Goal: Task Accomplishment & Management: Manage account settings

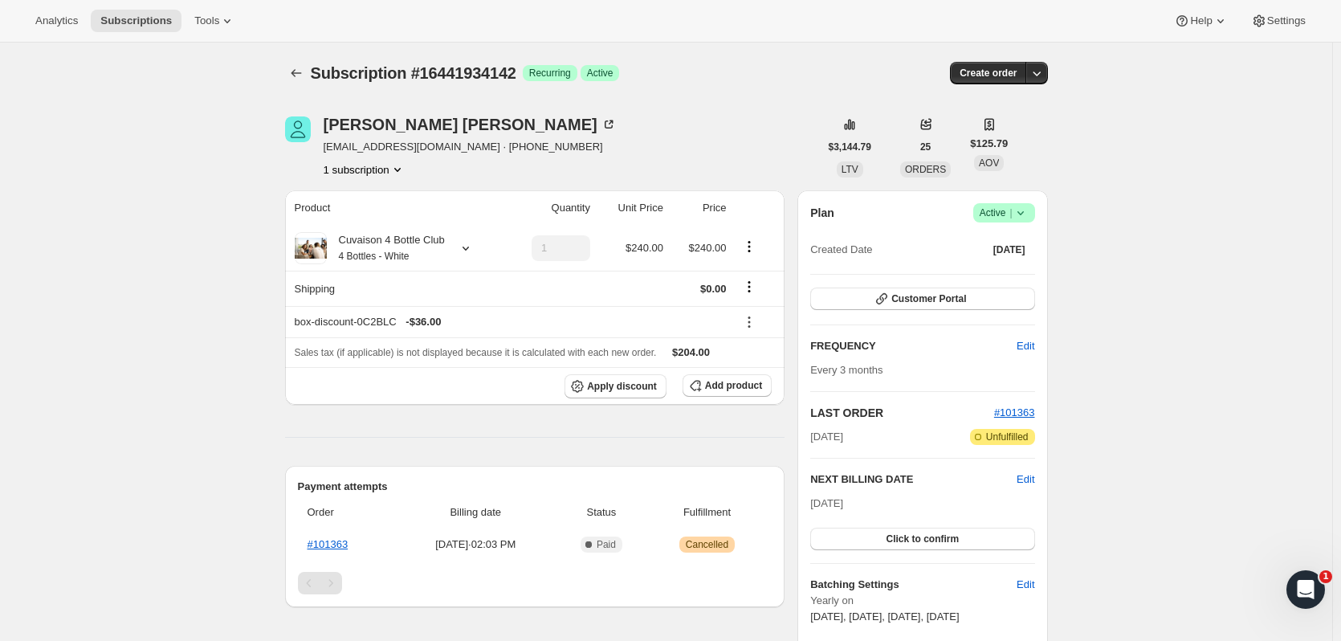
click at [297, 75] on icon "Subscriptions" at bounding box center [296, 73] width 16 height 16
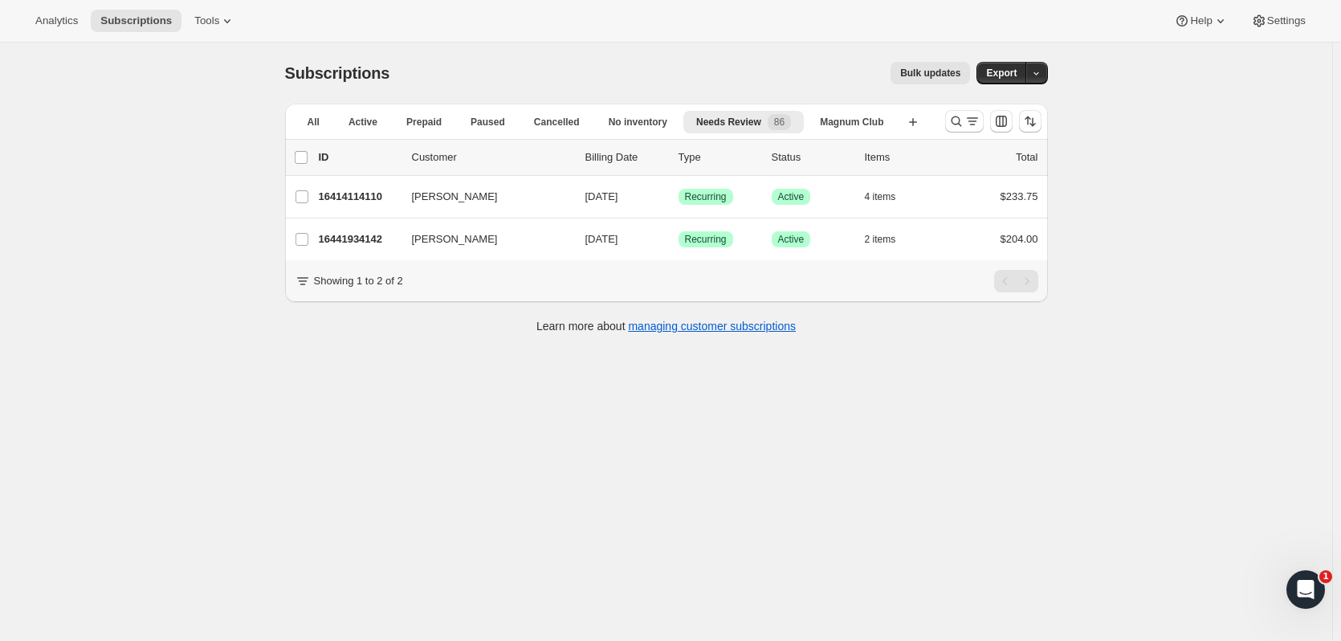
click at [964, 117] on icon "Search and filter results" at bounding box center [956, 121] width 16 height 16
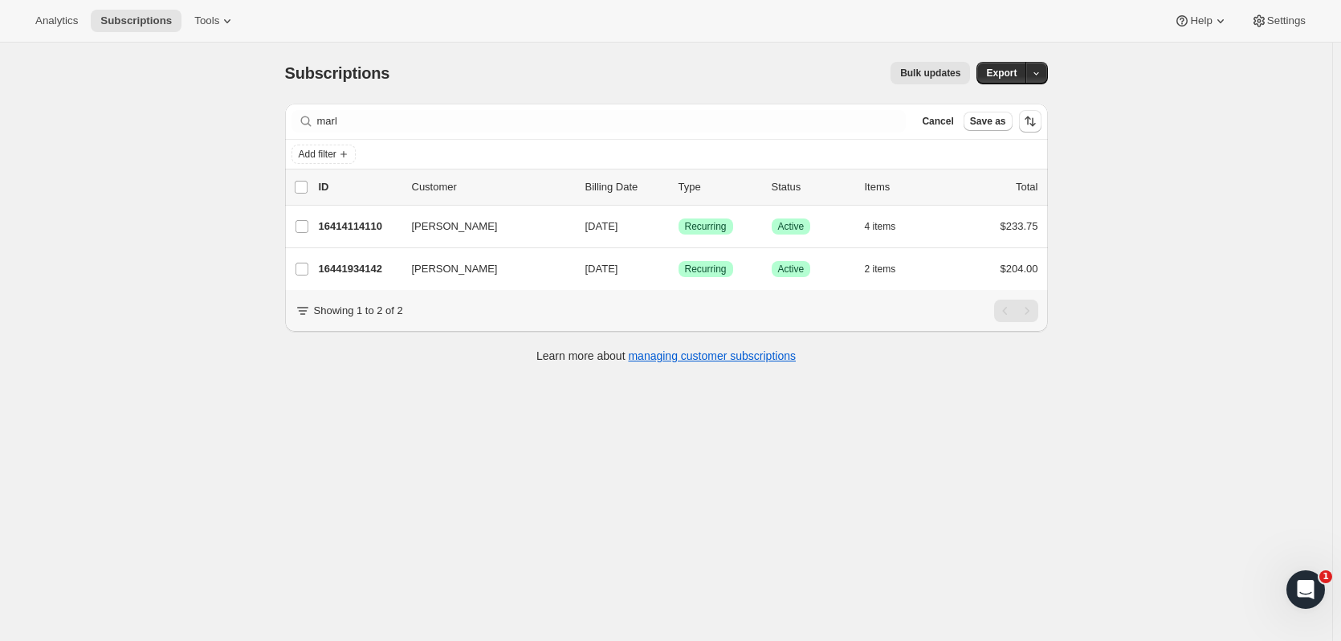
click at [427, 133] on div "Filter subscribers marl Clear Cancel Save as" at bounding box center [666, 121] width 763 height 35
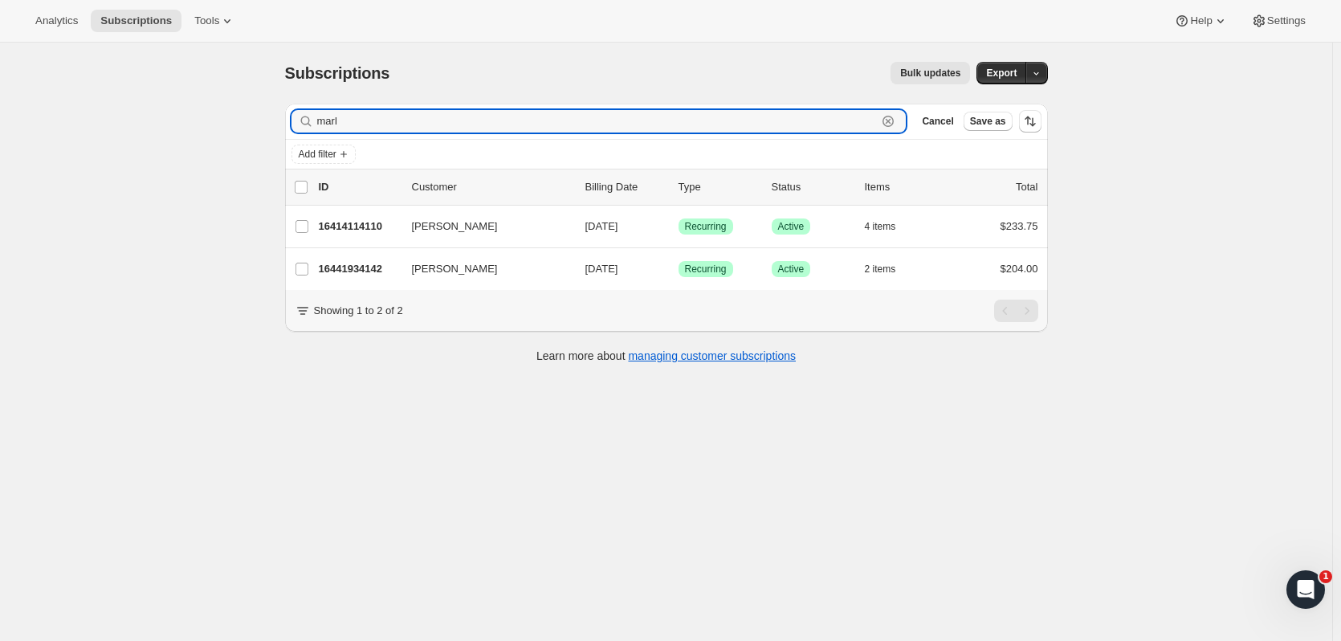
drag, startPoint x: 212, startPoint y: 129, endPoint x: 141, endPoint y: 130, distance: 70.6
click at [141, 130] on div "Subscriptions. This page is ready Subscriptions Bulk updates More actions Bulk …" at bounding box center [666, 363] width 1332 height 641
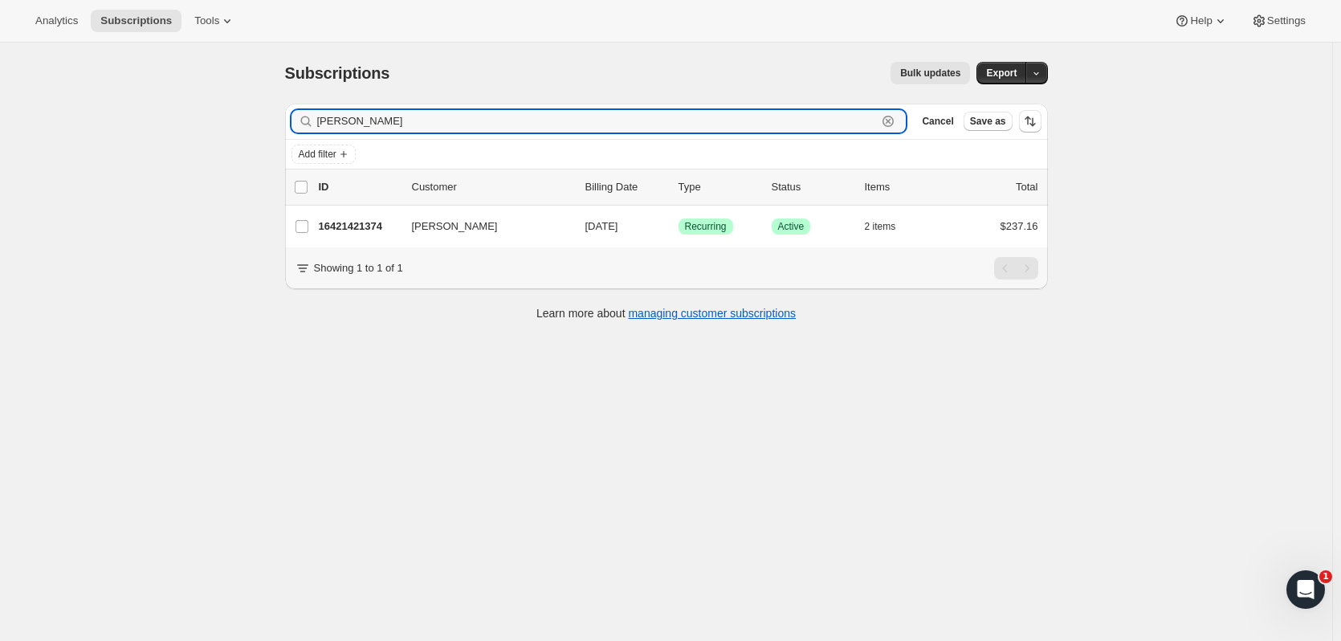
type input "[PERSON_NAME]"
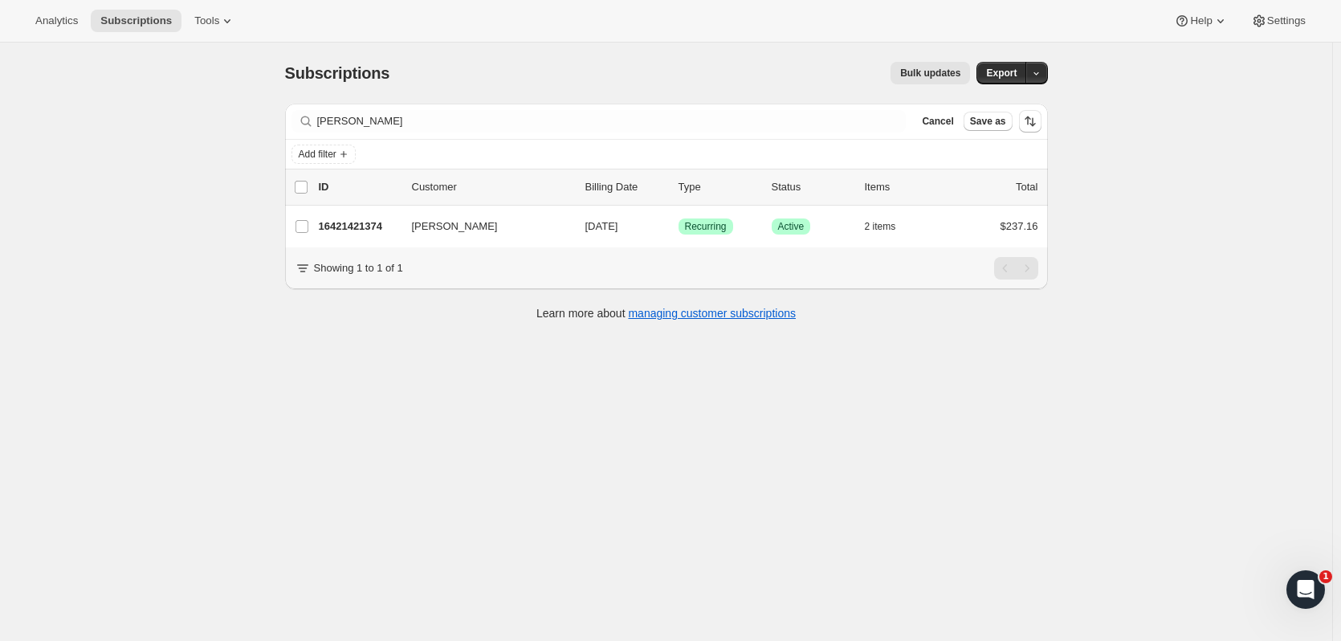
click at [328, 217] on div "16421421374 [PERSON_NAME] [DATE] Success Recurring Success Active 2 items $237.…" at bounding box center [678, 226] width 719 height 22
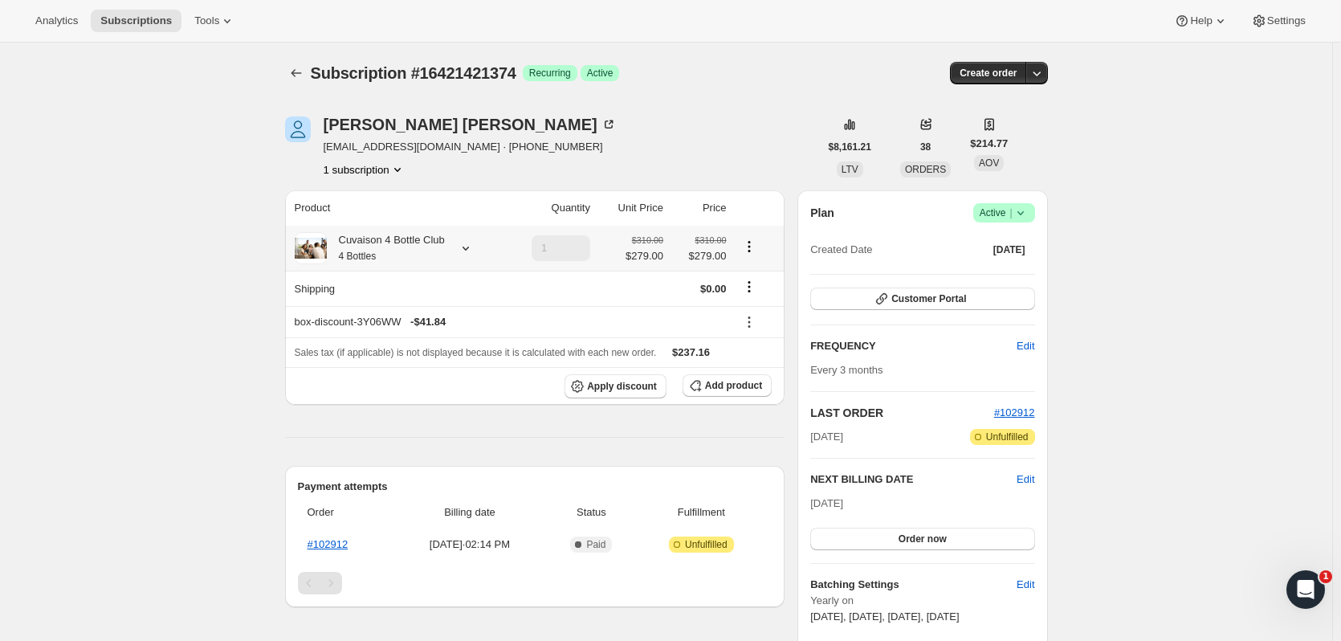
click at [468, 245] on icon at bounding box center [466, 248] width 16 height 16
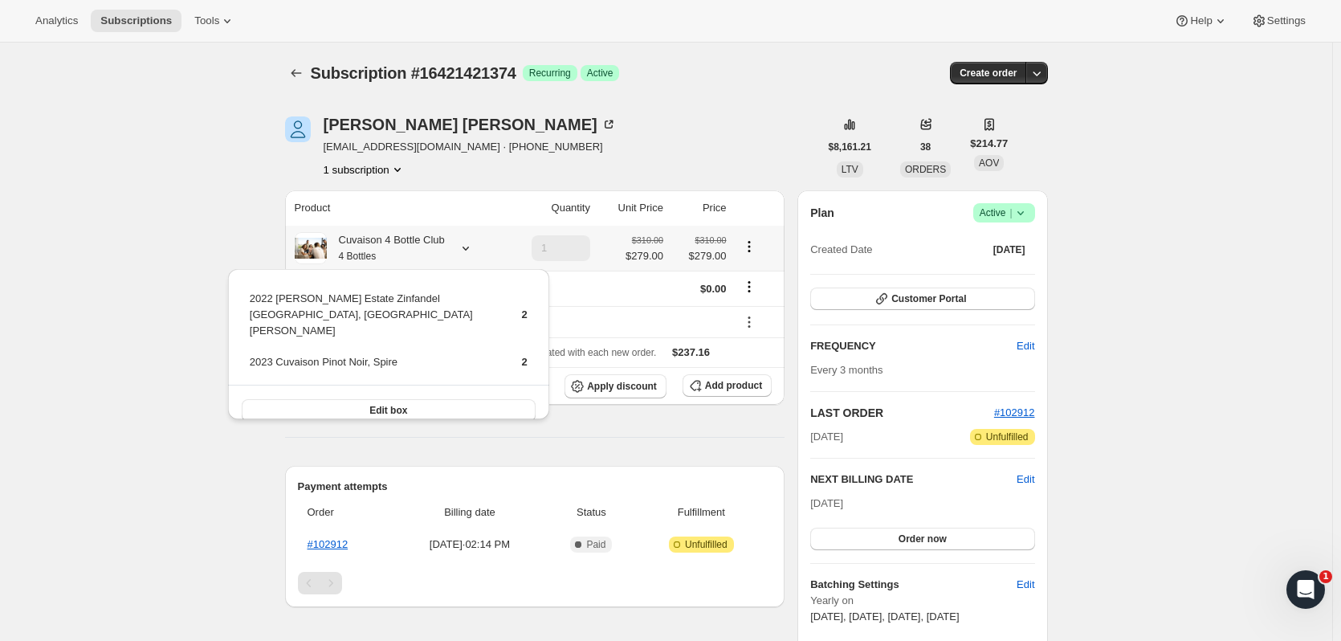
click at [468, 245] on icon at bounding box center [466, 248] width 16 height 16
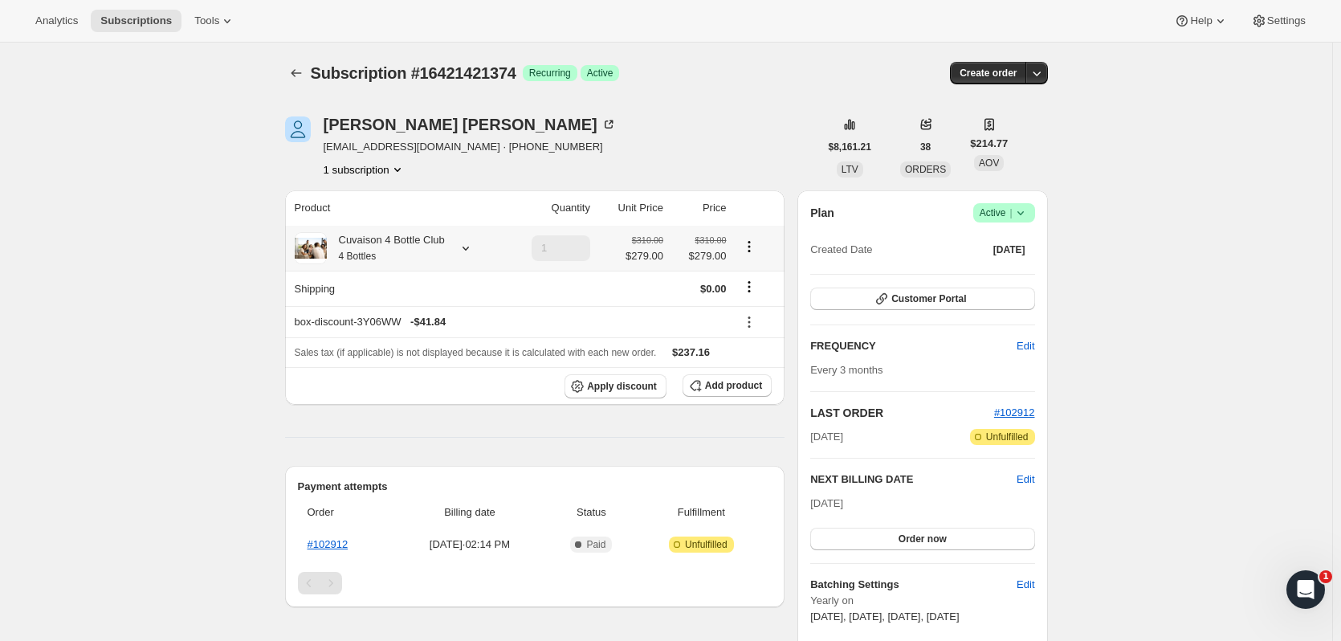
click at [474, 250] on icon at bounding box center [466, 248] width 16 height 16
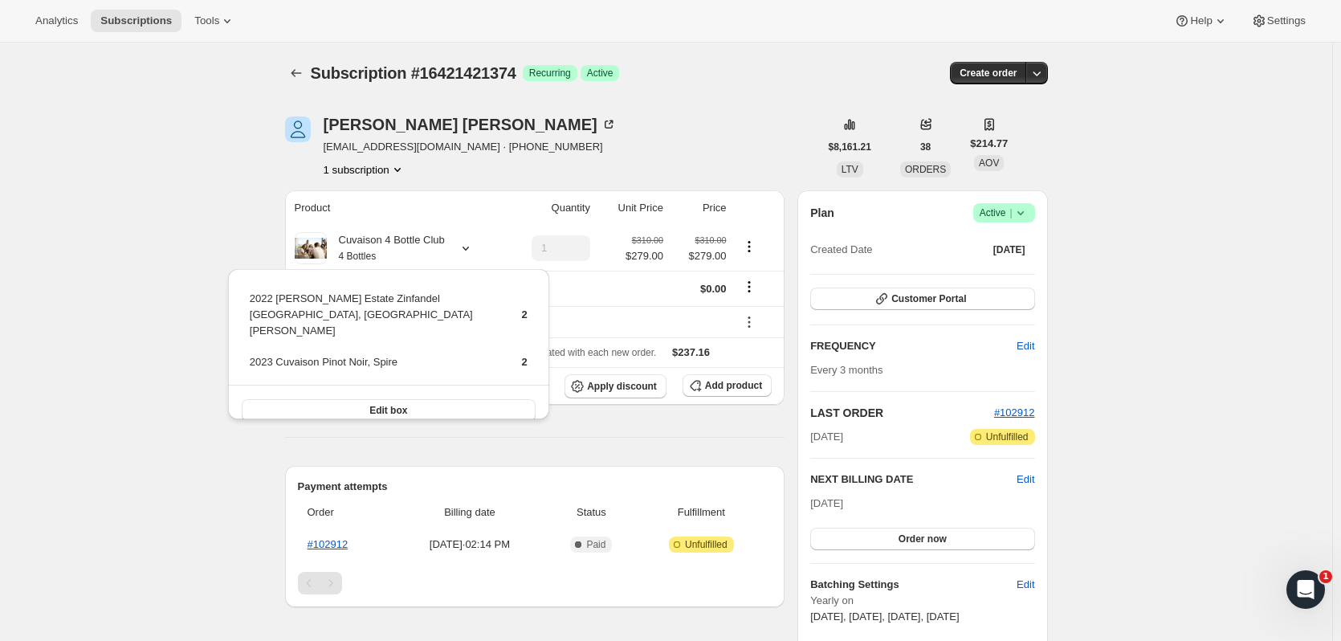
drag, startPoint x: 626, startPoint y: 118, endPoint x: 280, endPoint y: 87, distance: 347.4
click at [617, 116] on div "[PERSON_NAME] [EMAIL_ADDRESS][DOMAIN_NAME] · [PHONE_NUMBER] 1 subscription" at bounding box center [552, 146] width 534 height 61
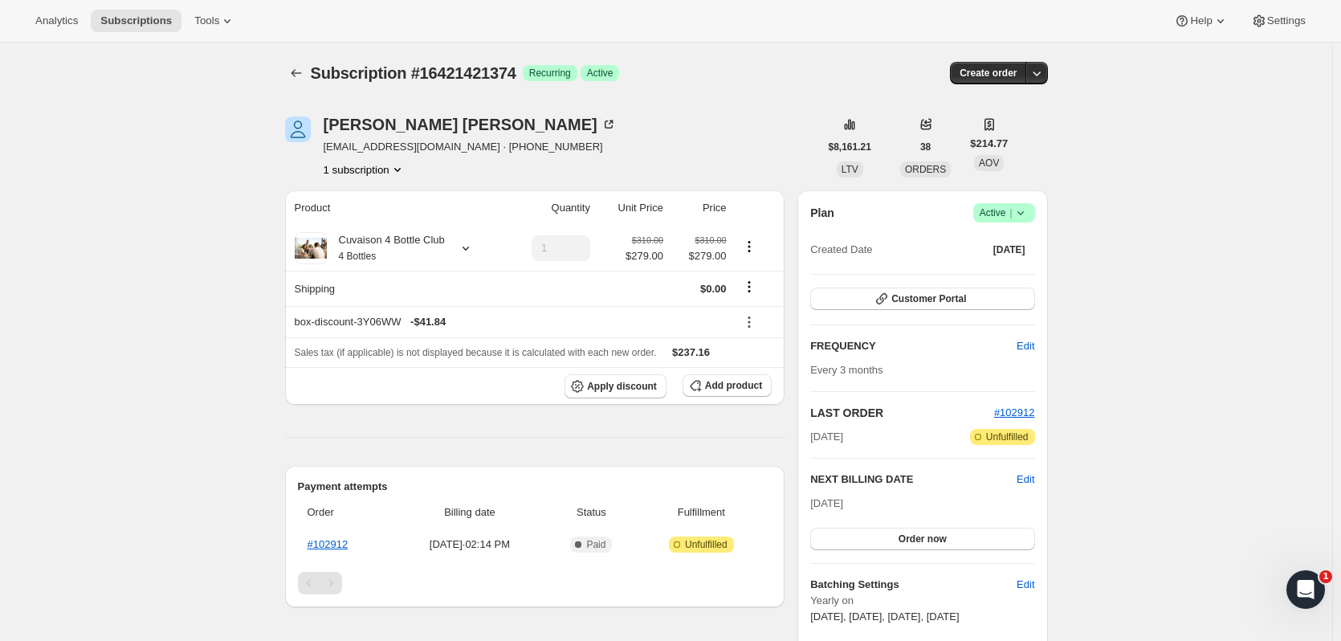
click at [292, 67] on icon "Subscriptions" at bounding box center [296, 73] width 16 height 16
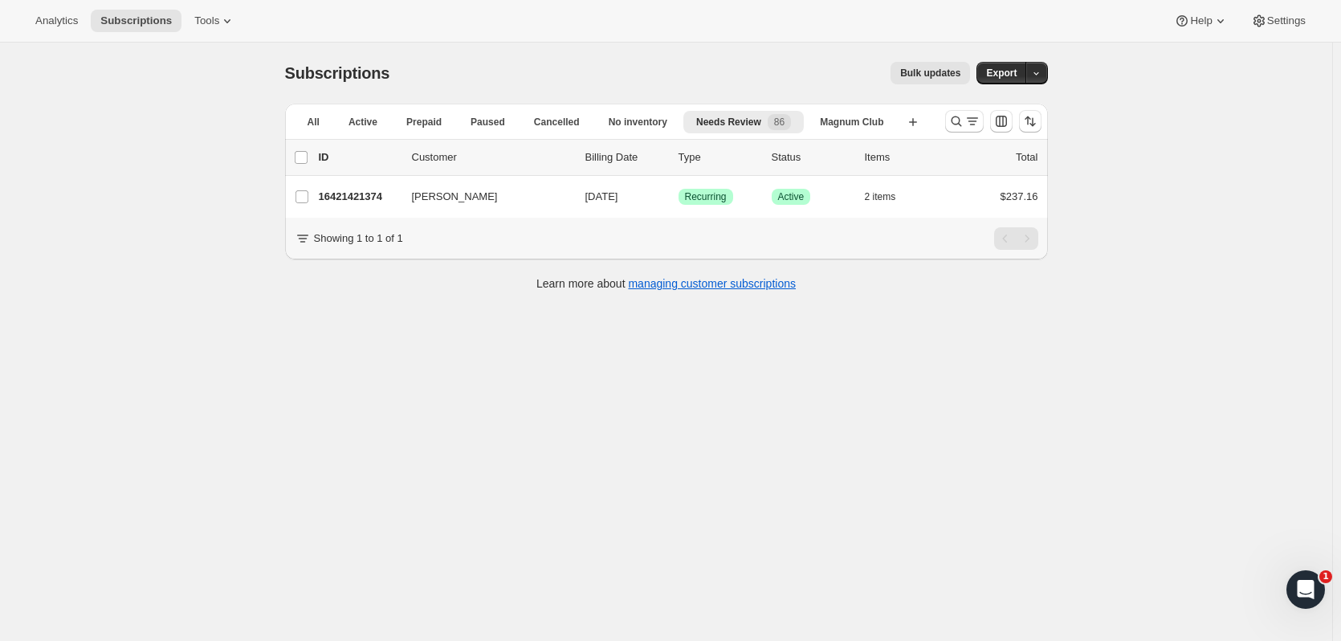
click at [963, 127] on icon "Search and filter results" at bounding box center [956, 121] width 16 height 16
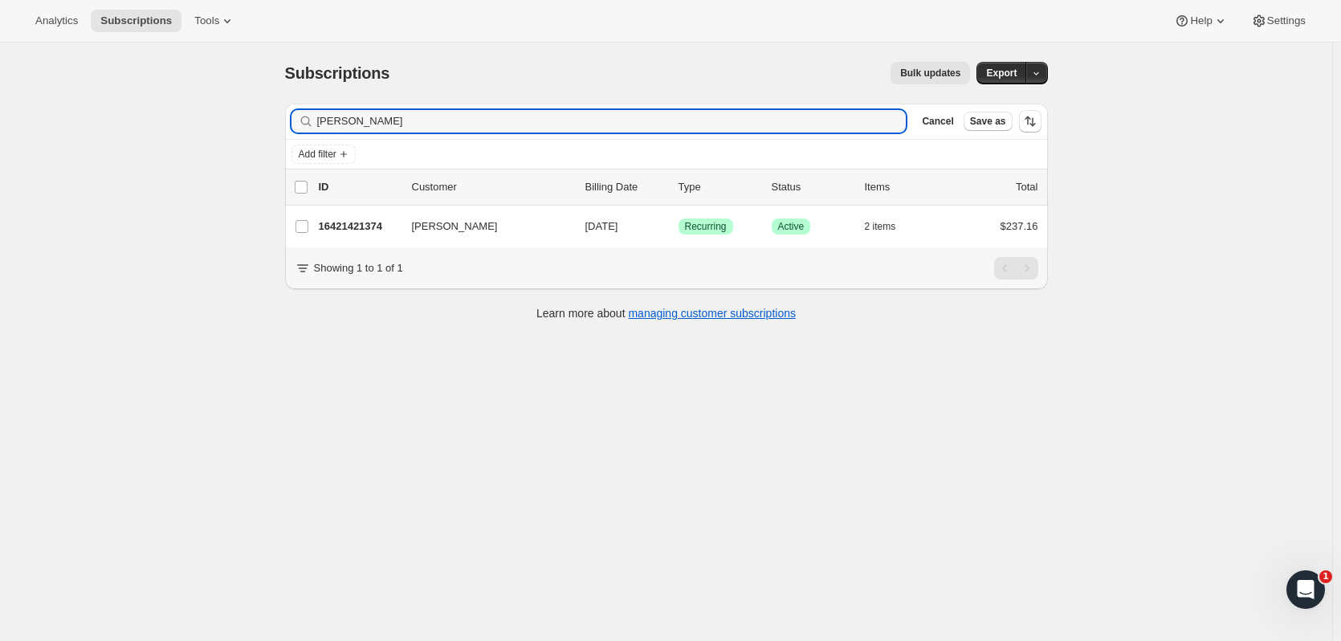
drag, startPoint x: 352, startPoint y: 125, endPoint x: 251, endPoint y: 127, distance: 101.2
click at [251, 127] on div "Subscriptions. This page is ready Subscriptions Bulk updates More actions Bulk …" at bounding box center [666, 363] width 1332 height 641
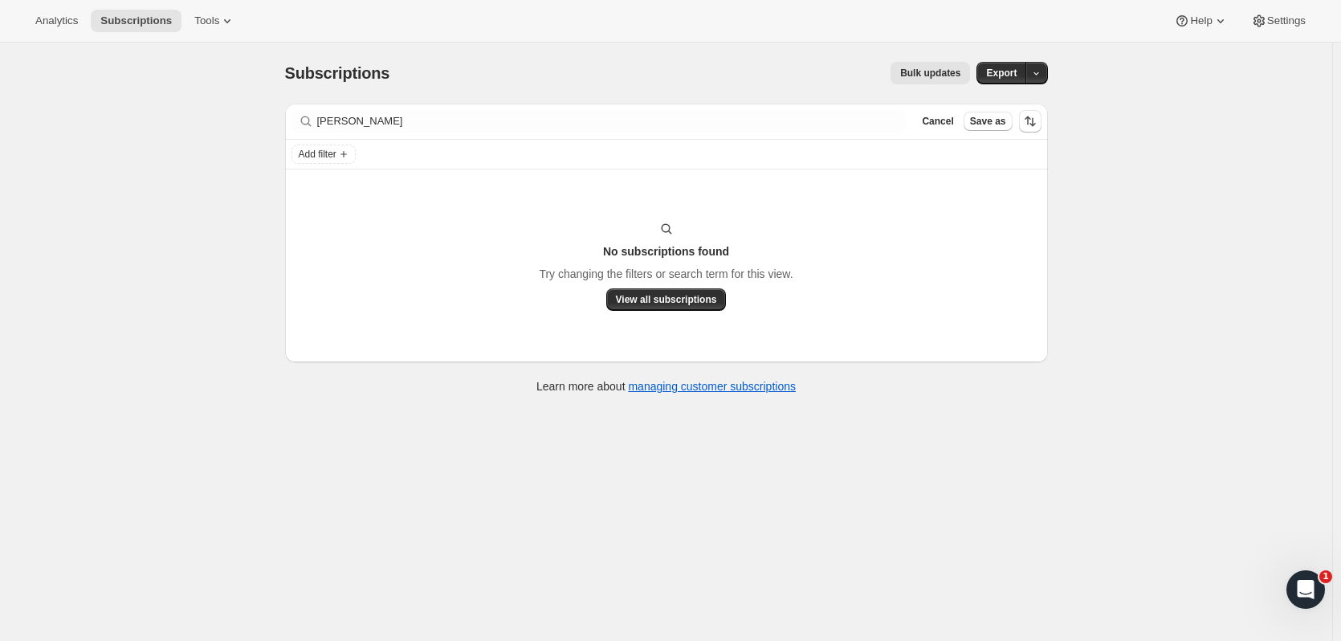
drag, startPoint x: 365, startPoint y: 134, endPoint x: 355, endPoint y: 135, distance: 10.5
click at [355, 135] on div "Filter subscribers [PERSON_NAME] Clear Cancel Save as" at bounding box center [666, 121] width 763 height 35
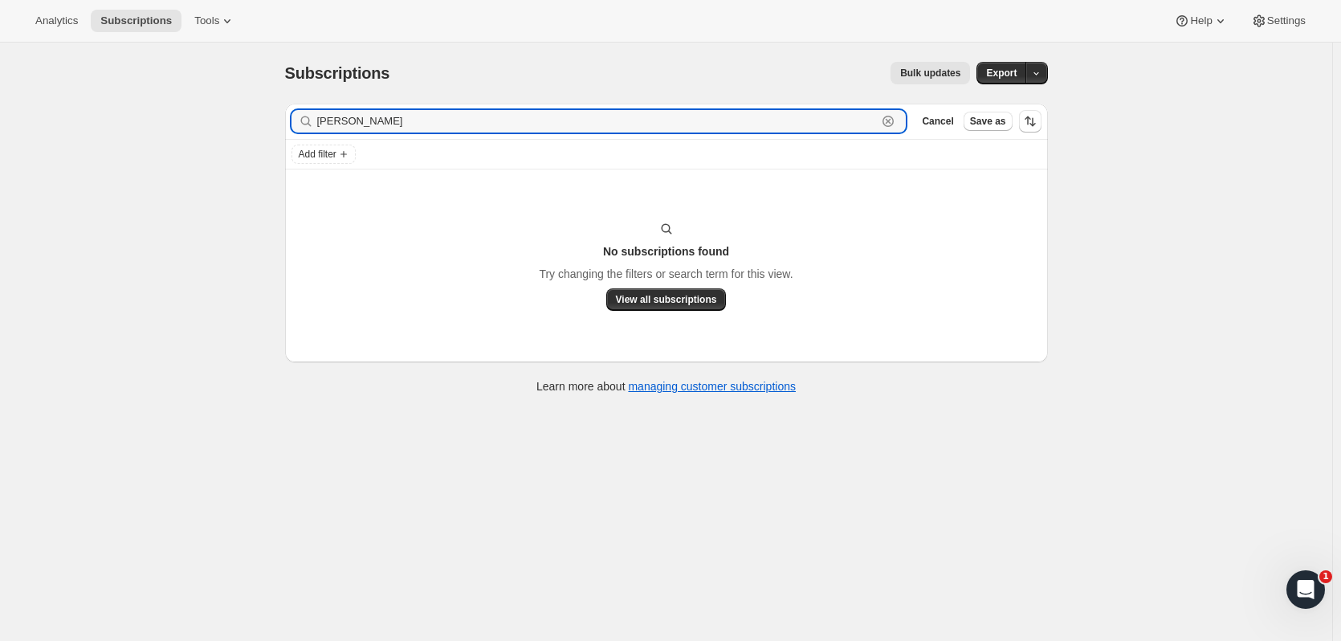
drag, startPoint x: 354, startPoint y: 125, endPoint x: 206, endPoint y: 119, distance: 147.8
click at [202, 122] on div "Subscriptions. This page is ready Subscriptions Bulk updates More actions Bulk …" at bounding box center [666, 363] width 1332 height 641
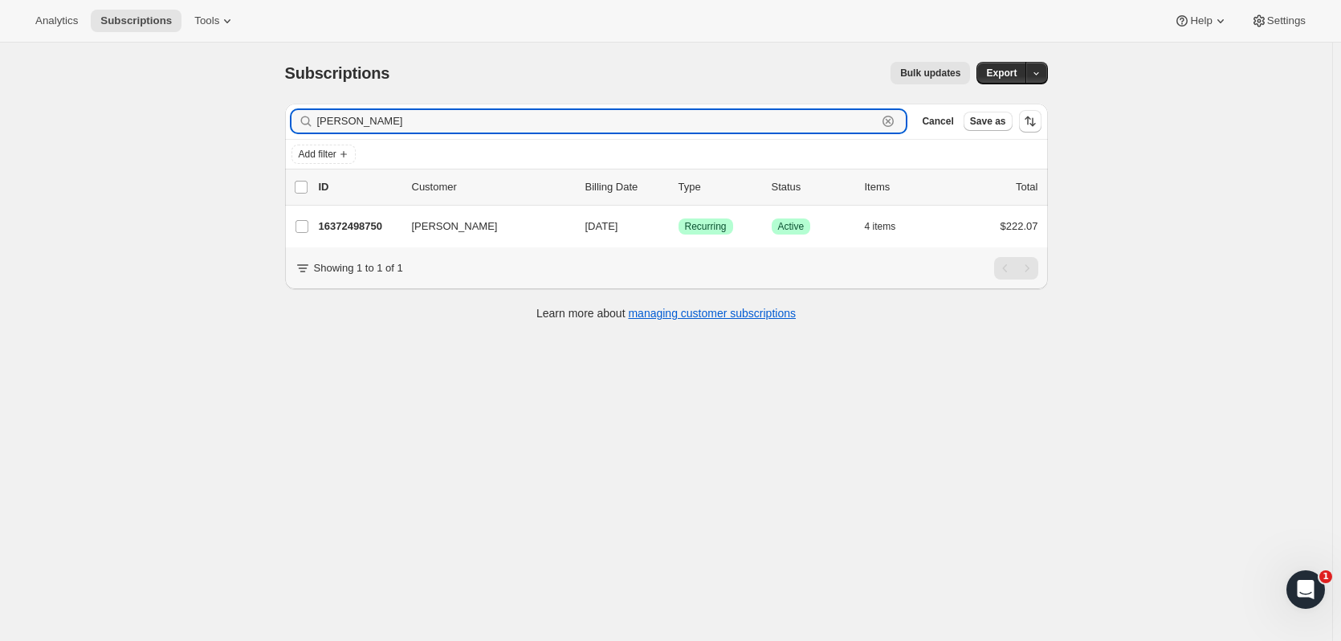
type input "[PERSON_NAME]"
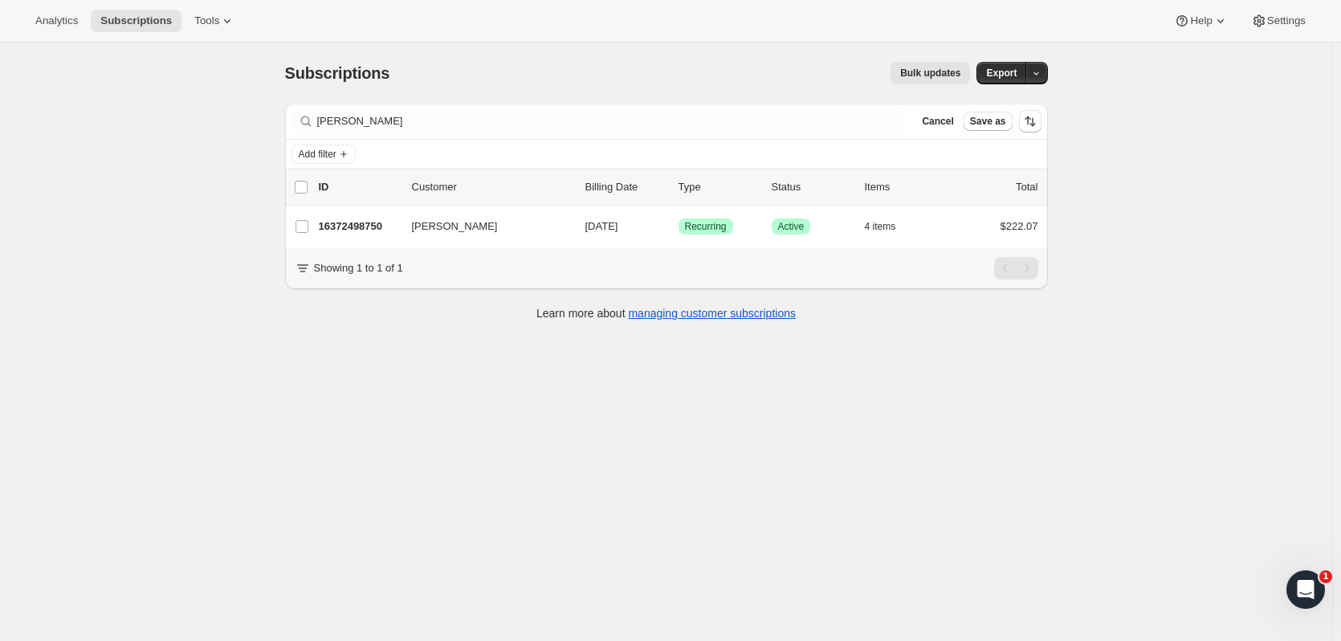
click at [373, 216] on div "16372498750 [PERSON_NAME] [DATE] Success Recurring Success Active 4 items $222.…" at bounding box center [678, 226] width 719 height 22
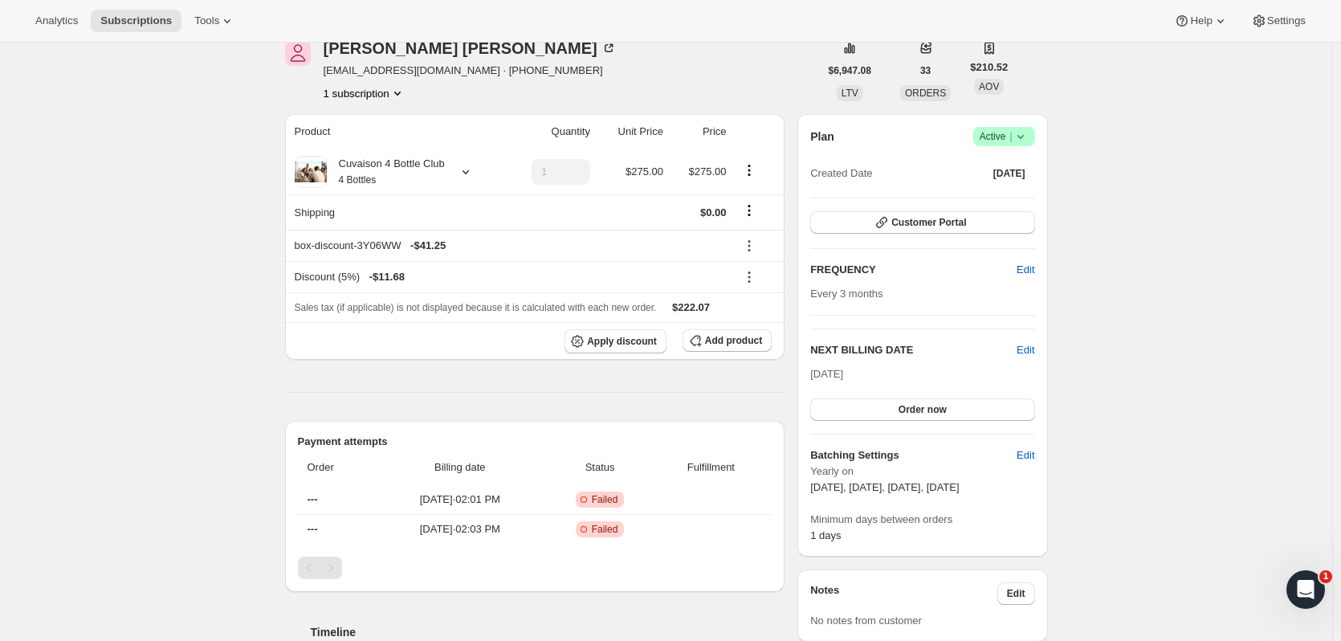
scroll to position [26, 0]
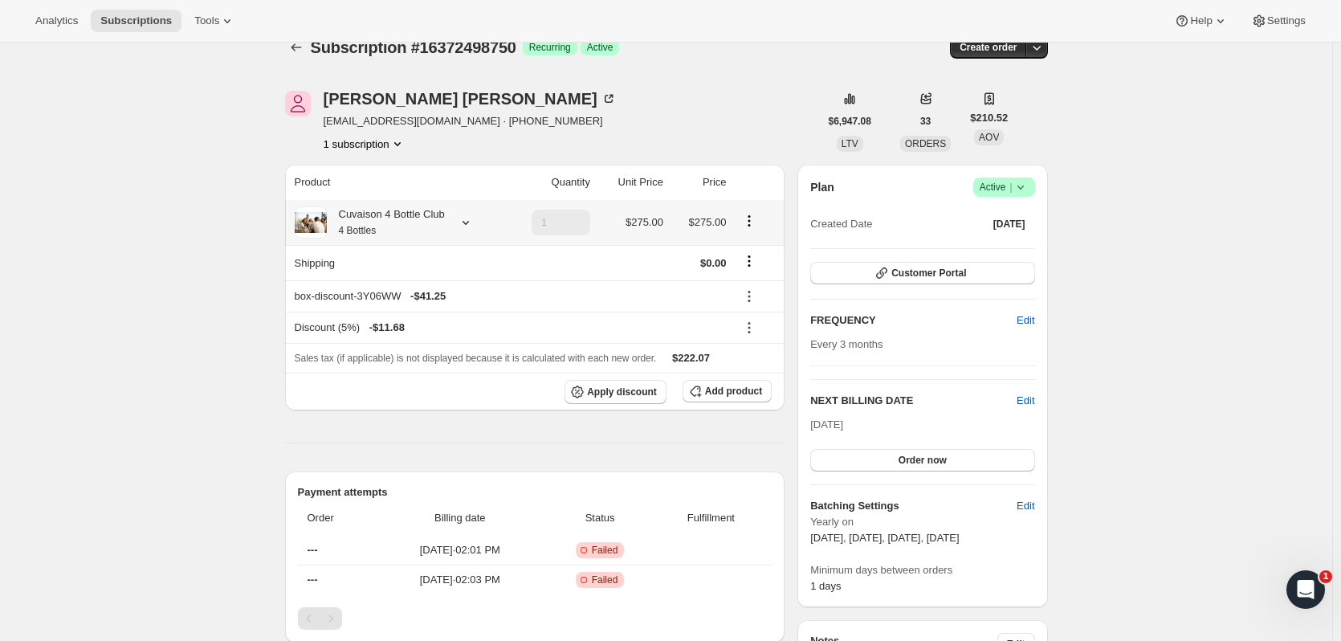
click at [470, 222] on icon at bounding box center [466, 222] width 16 height 16
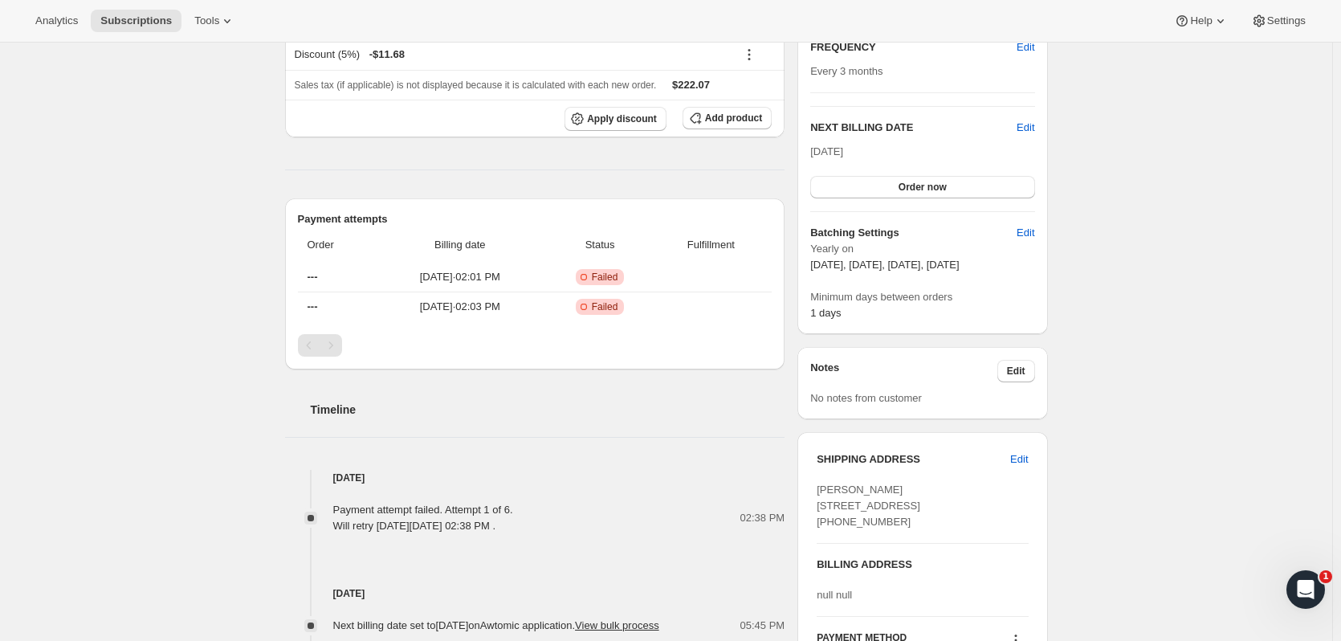
scroll to position [140, 0]
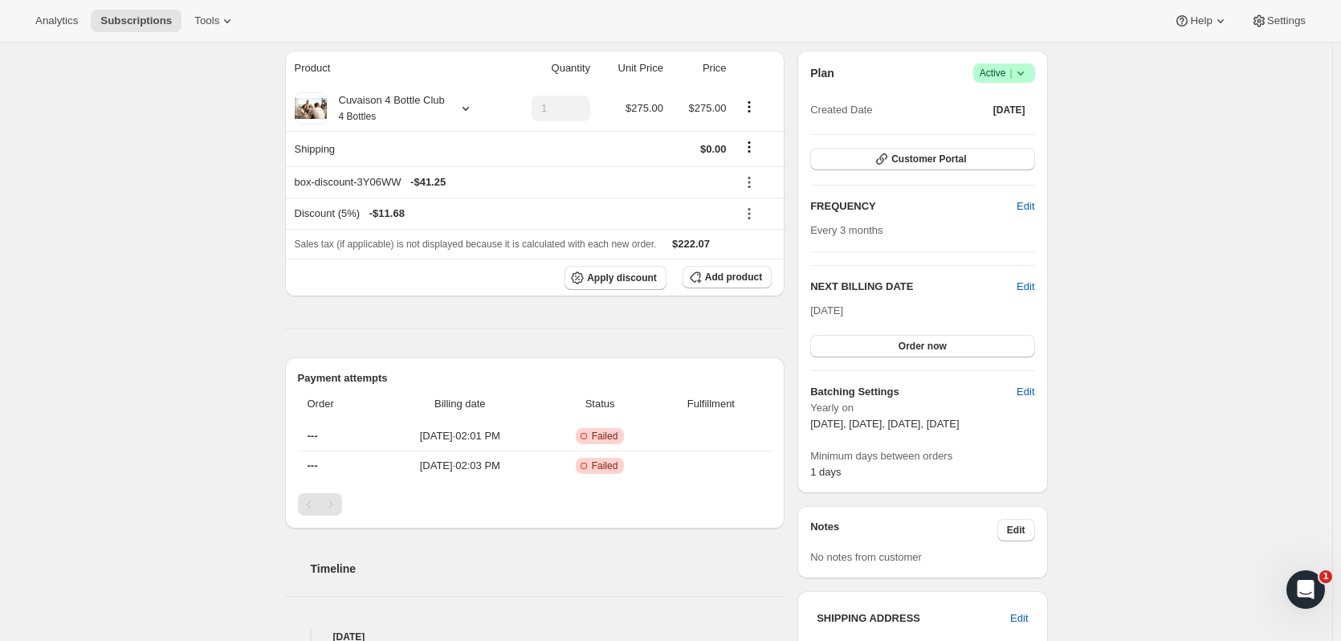
click at [1016, 285] on h2 "NEXT BILLING DATE" at bounding box center [913, 287] width 206 height 16
click at [1024, 287] on span "Edit" at bounding box center [1025, 287] width 18 height 16
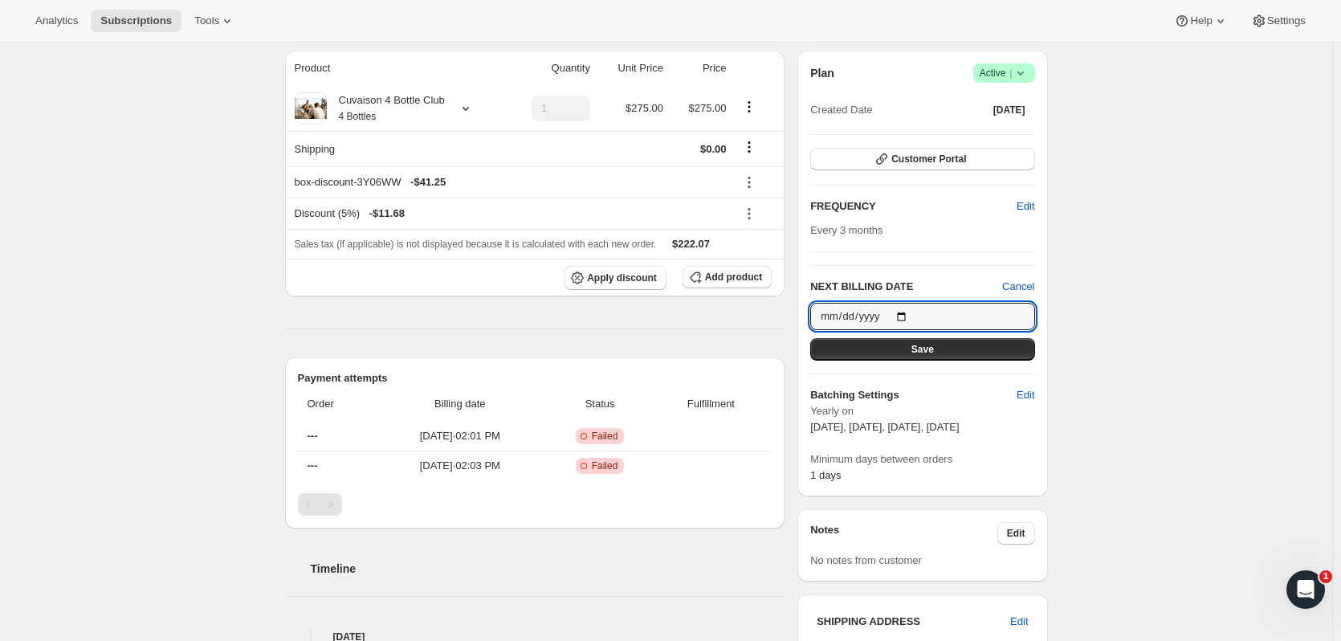
click at [911, 314] on input "[DATE]" at bounding box center [922, 316] width 224 height 27
type input "[DATE]"
click at [950, 350] on button "Save" at bounding box center [922, 349] width 224 height 22
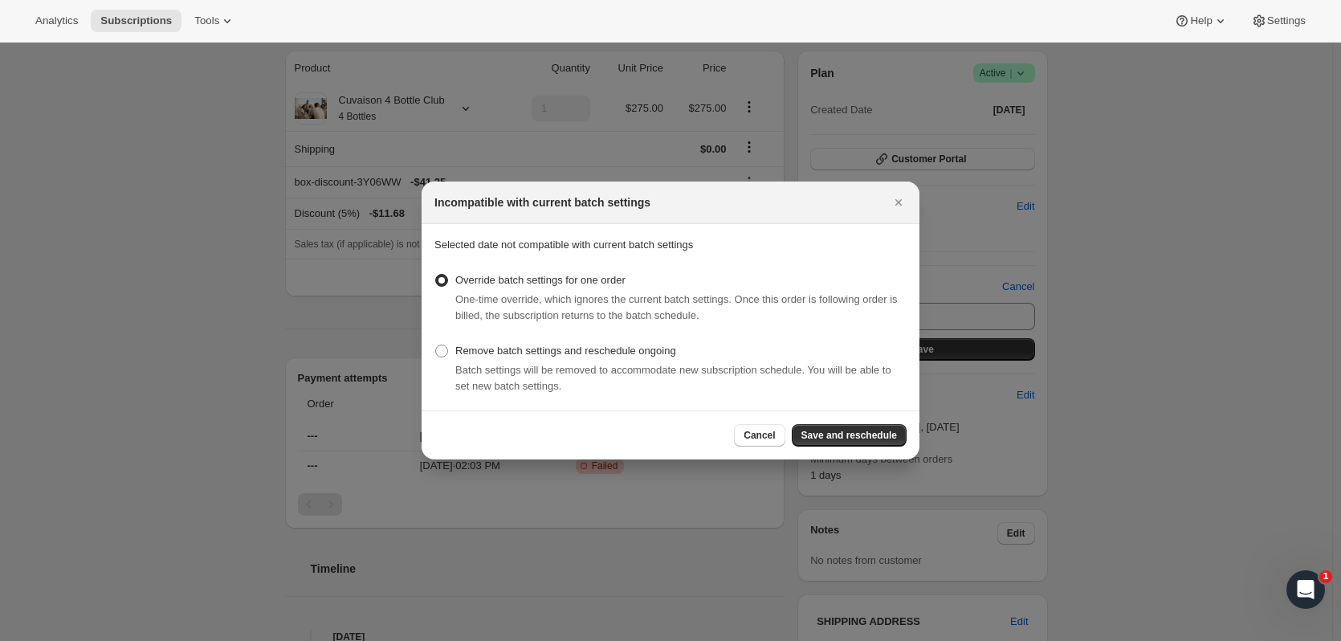
click at [804, 429] on button "Save and reschedule" at bounding box center [849, 435] width 115 height 22
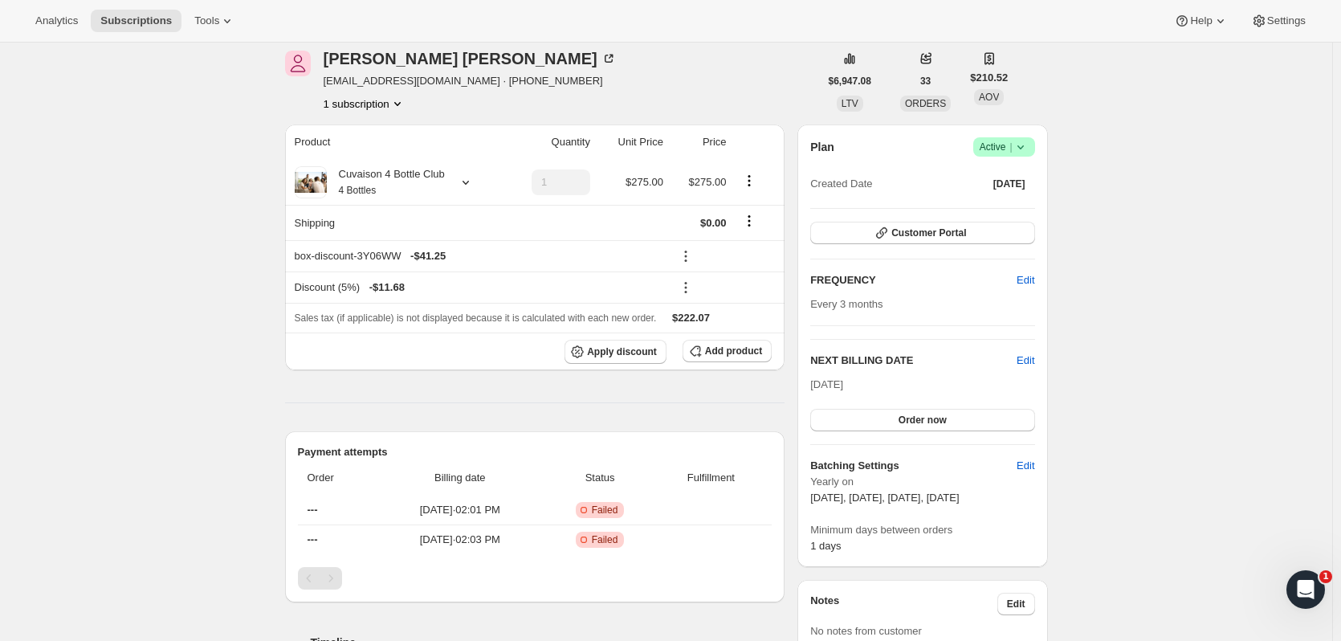
click at [1026, 357] on span "Edit" at bounding box center [1025, 360] width 18 height 16
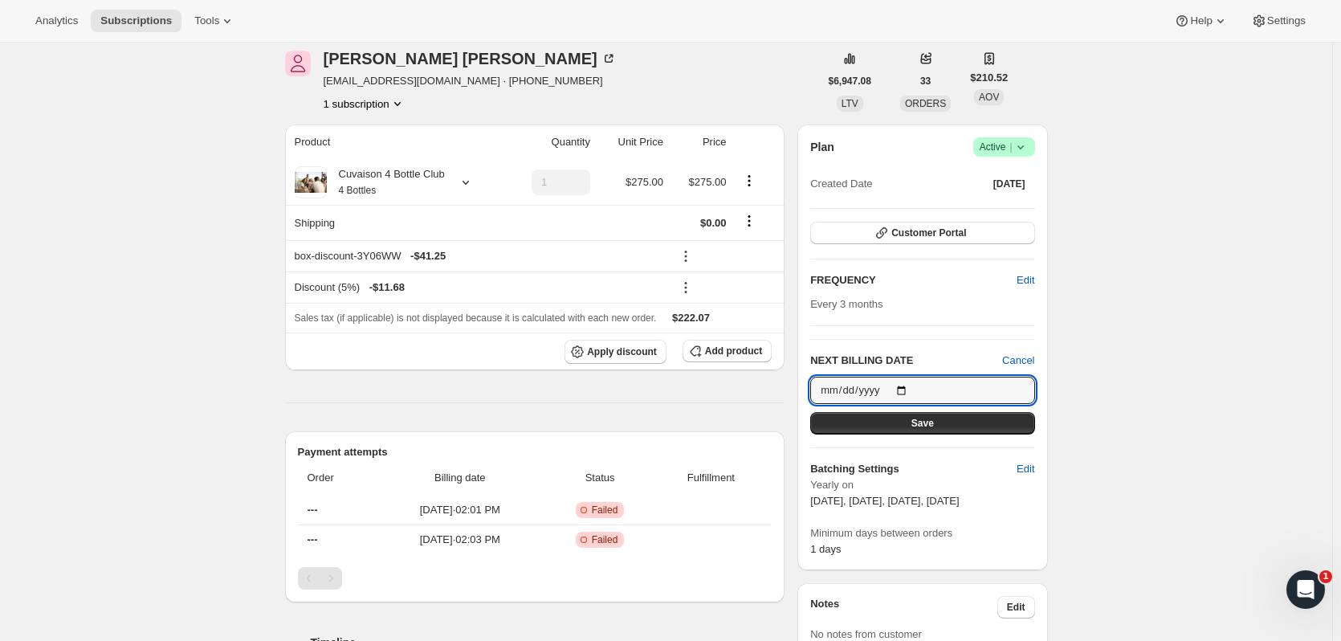
click at [910, 385] on input "[DATE]" at bounding box center [922, 389] width 224 height 27
type input "[DATE]"
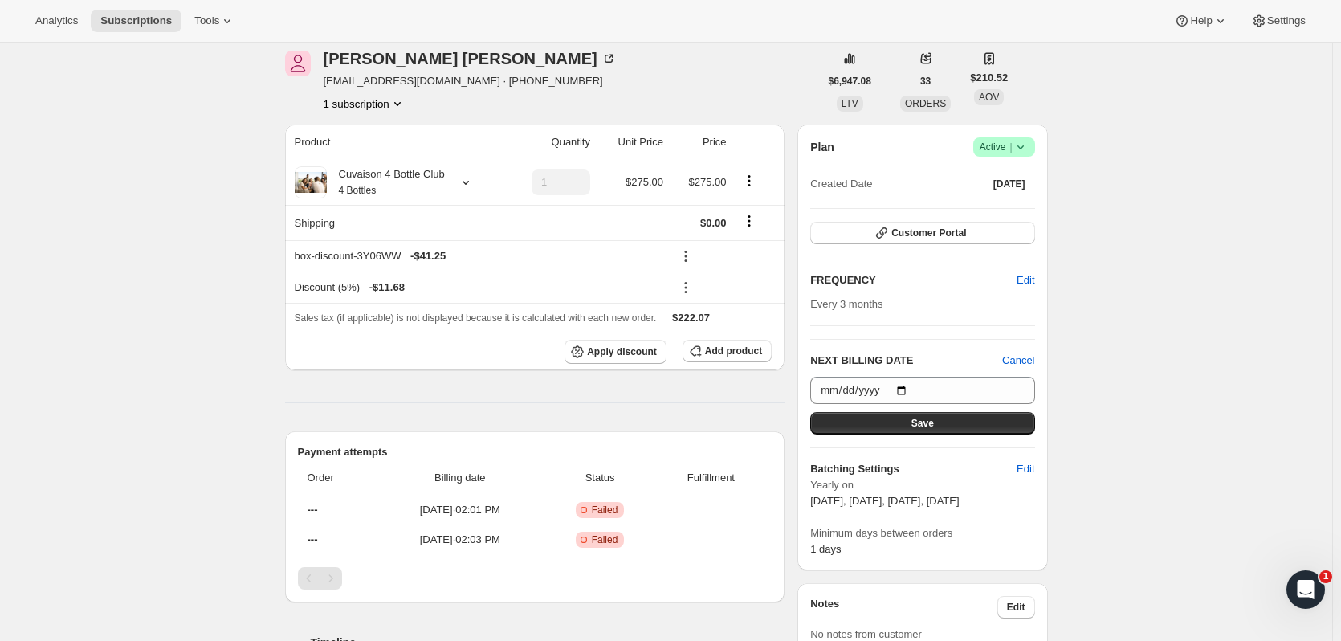
click at [993, 425] on button "Save" at bounding box center [922, 423] width 224 height 22
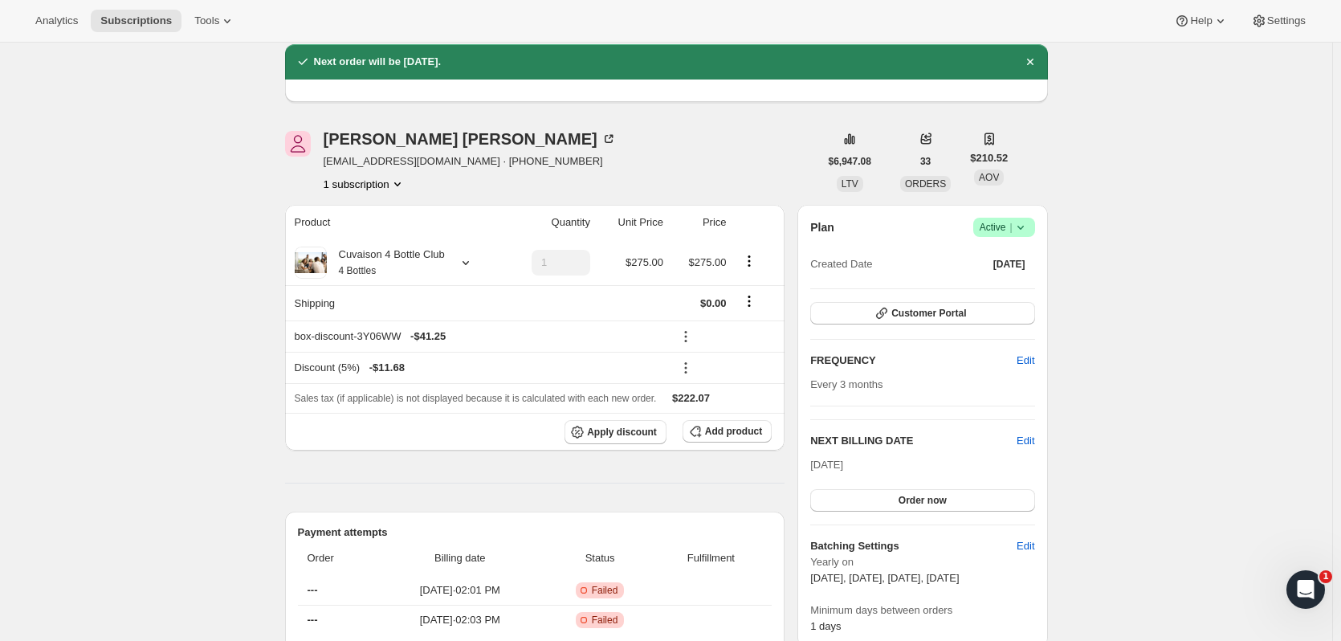
scroll to position [0, 0]
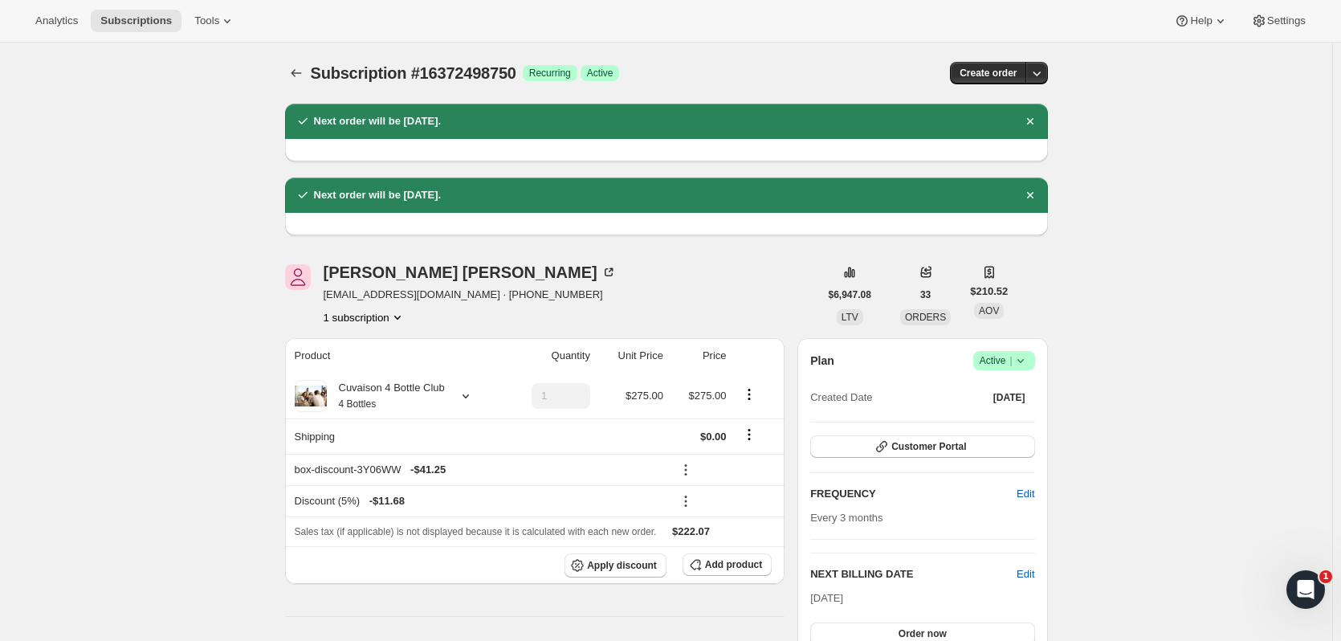
click at [292, 68] on icon "Subscriptions" at bounding box center [296, 73] width 16 height 16
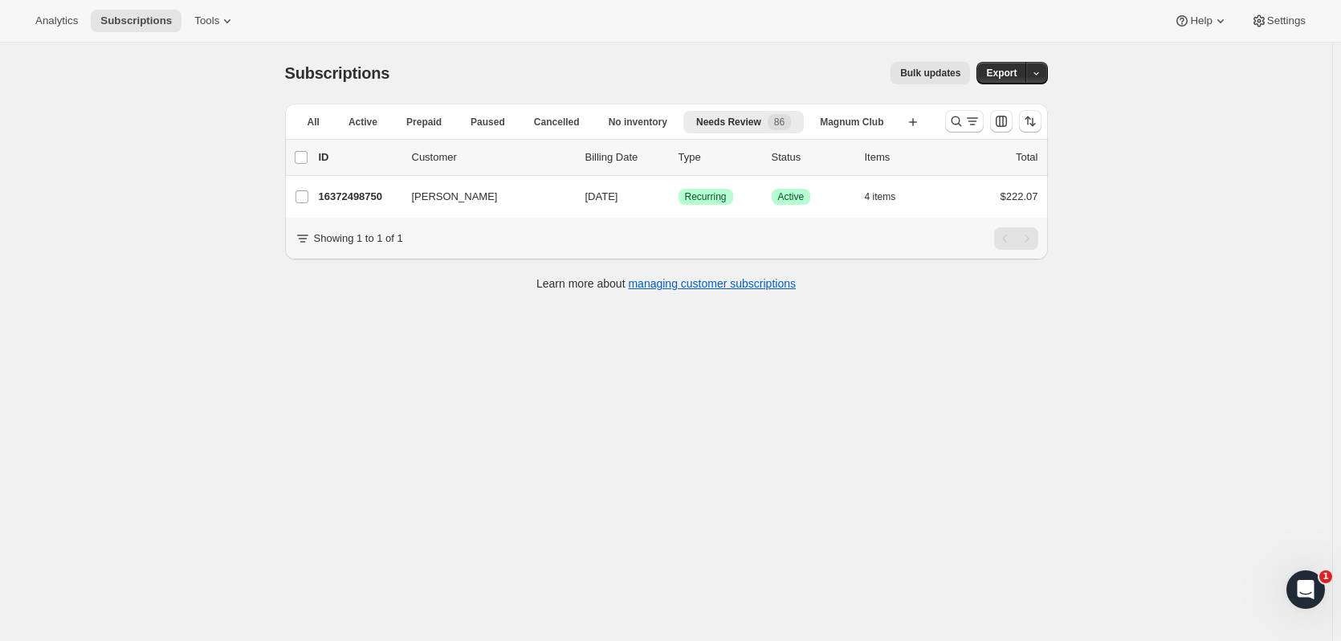
click at [959, 116] on icon "Search and filter results" at bounding box center [956, 121] width 16 height 16
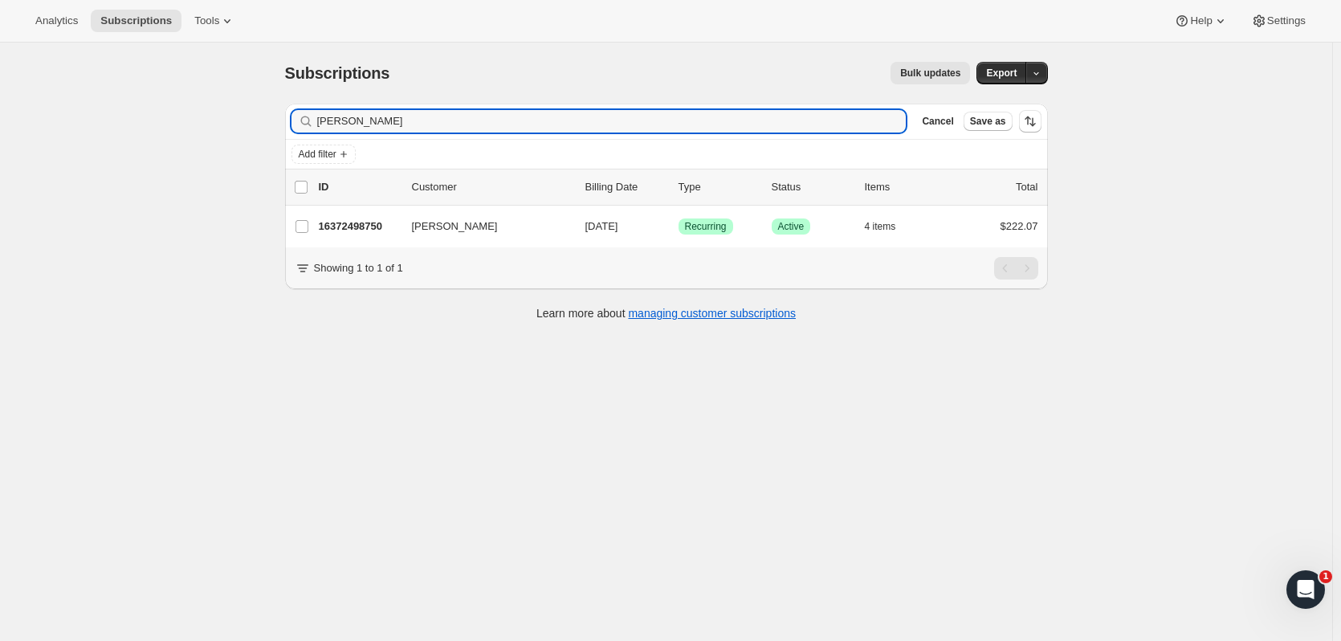
drag, startPoint x: 378, startPoint y: 120, endPoint x: 262, endPoint y: 116, distance: 116.5
click at [262, 116] on div "Subscriptions. This page is ready Subscriptions Bulk updates More actions Bulk …" at bounding box center [666, 363] width 1332 height 641
type input "[PERSON_NAME]"
click at [380, 218] on p "16421421374" at bounding box center [359, 226] width 80 height 16
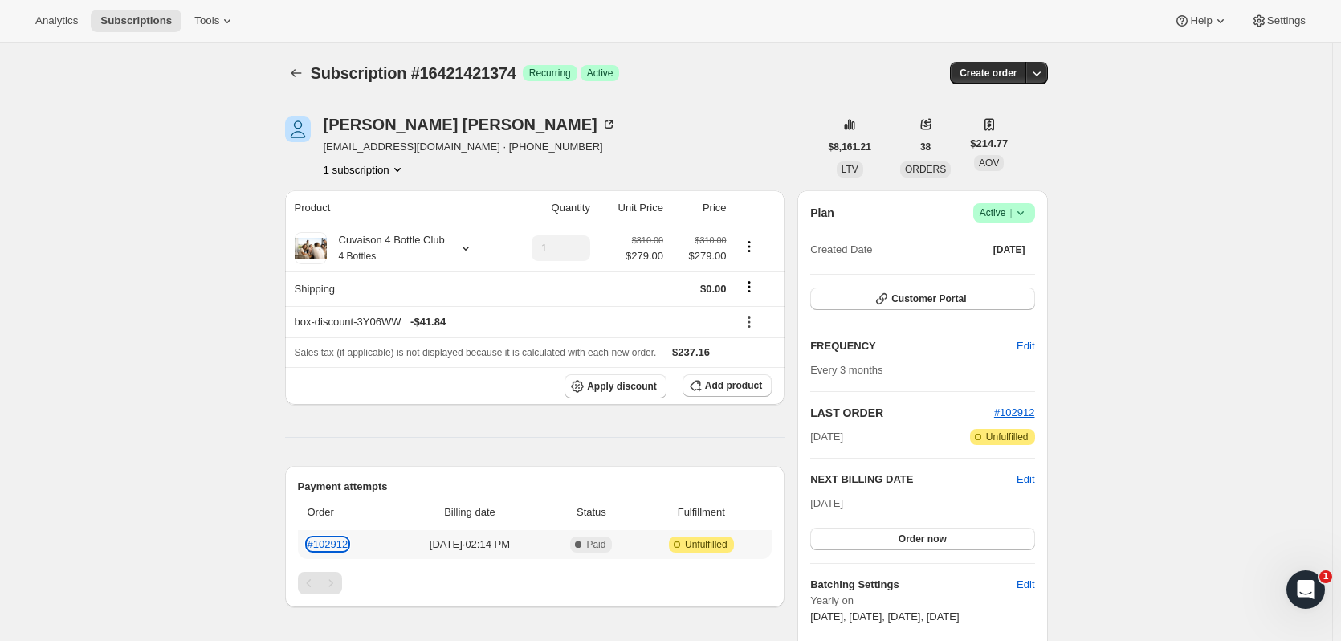
click at [347, 542] on link "#102912" at bounding box center [327, 544] width 41 height 12
click at [331, 538] on link "#102912" at bounding box center [327, 544] width 41 height 12
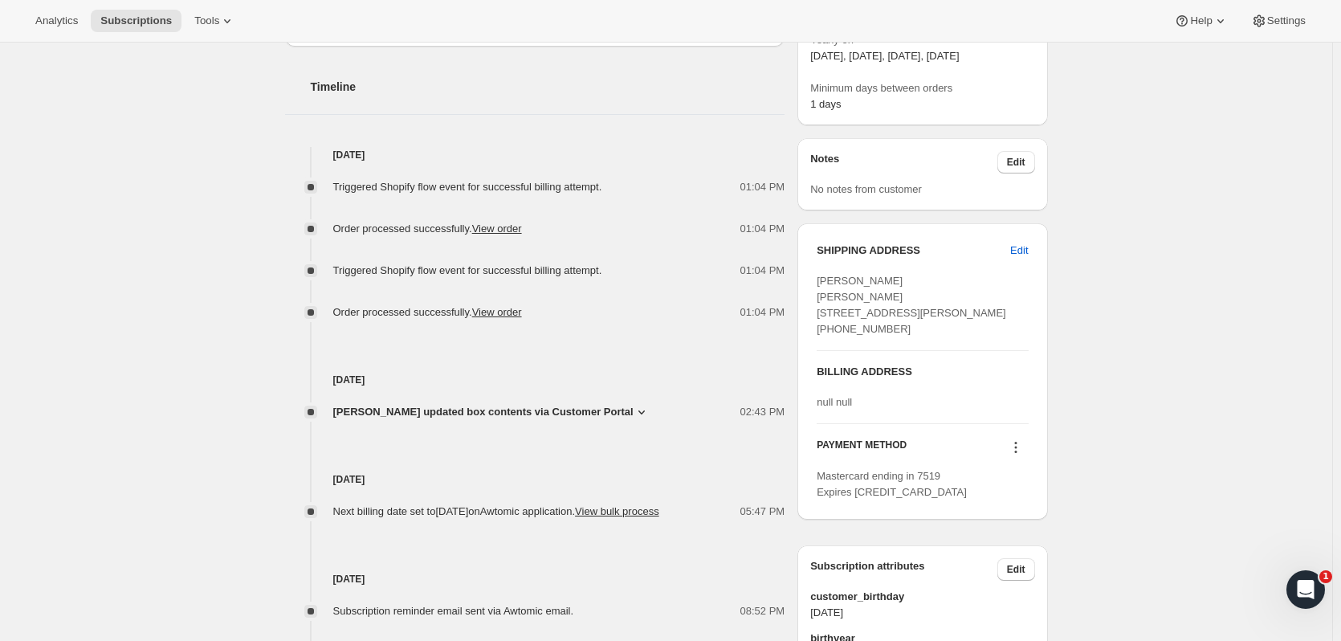
click at [633, 414] on icon at bounding box center [641, 412] width 16 height 16
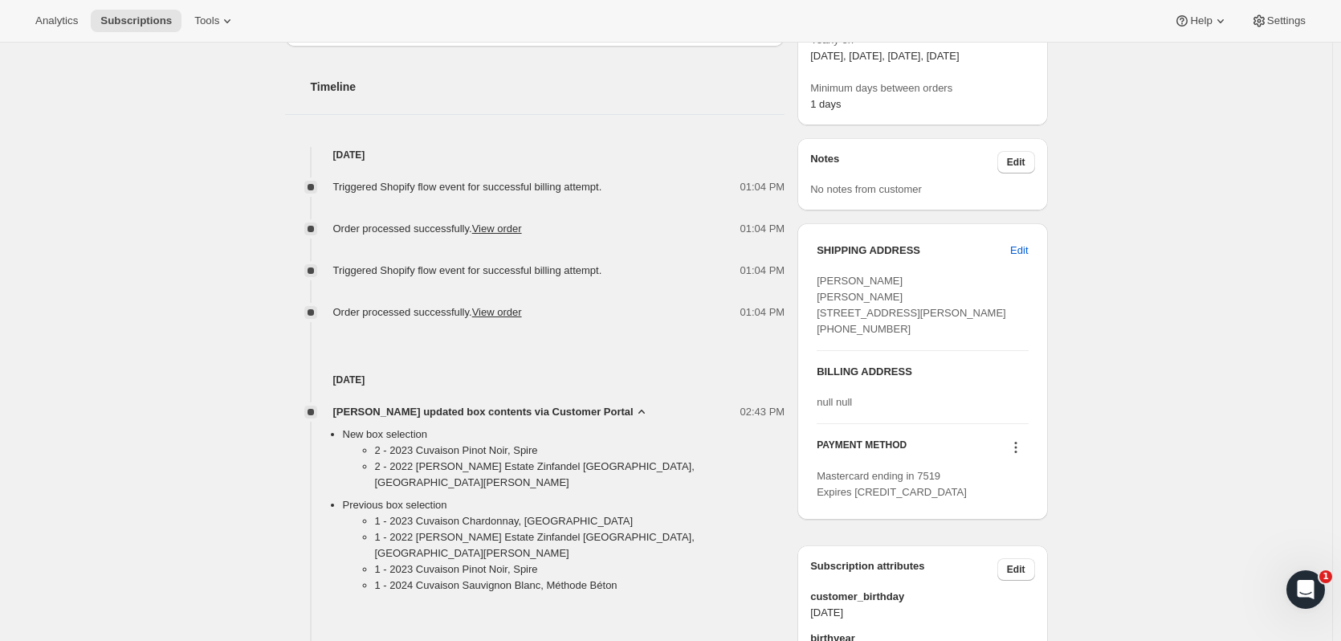
click at [633, 414] on icon at bounding box center [641, 412] width 16 height 16
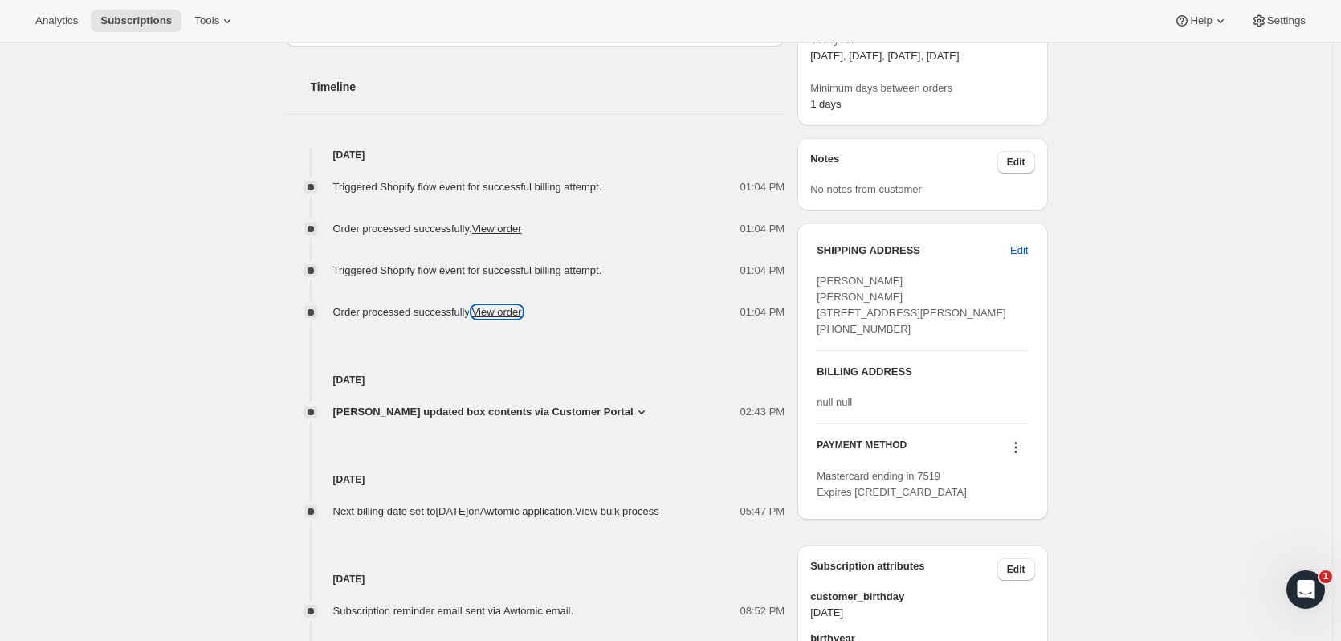
click at [519, 307] on link "View order" at bounding box center [497, 312] width 50 height 12
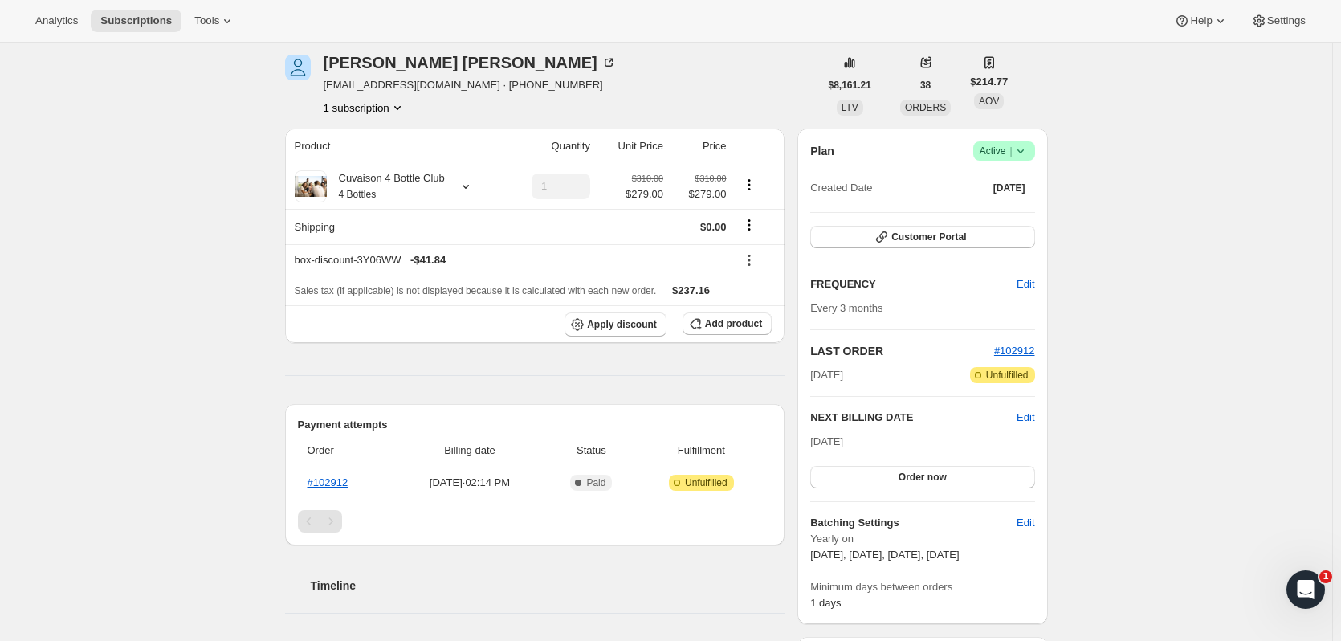
scroll to position [59, 0]
click at [468, 189] on icon at bounding box center [465, 189] width 6 height 4
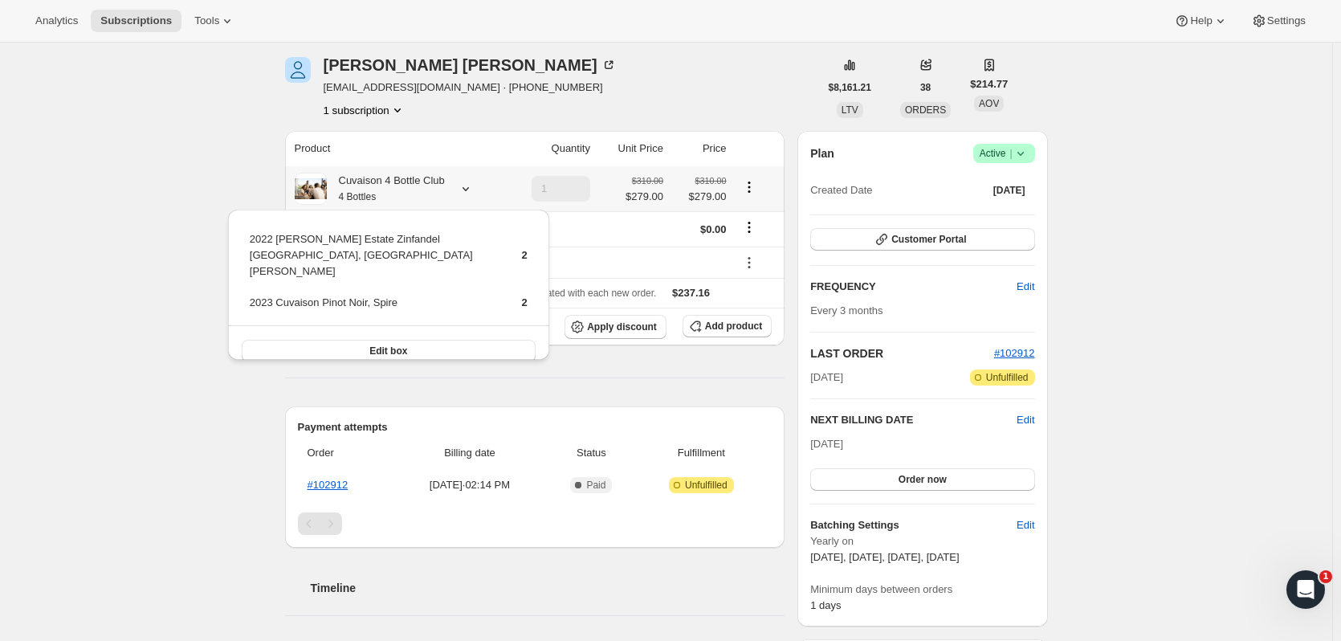
click at [468, 189] on icon at bounding box center [465, 189] width 6 height 4
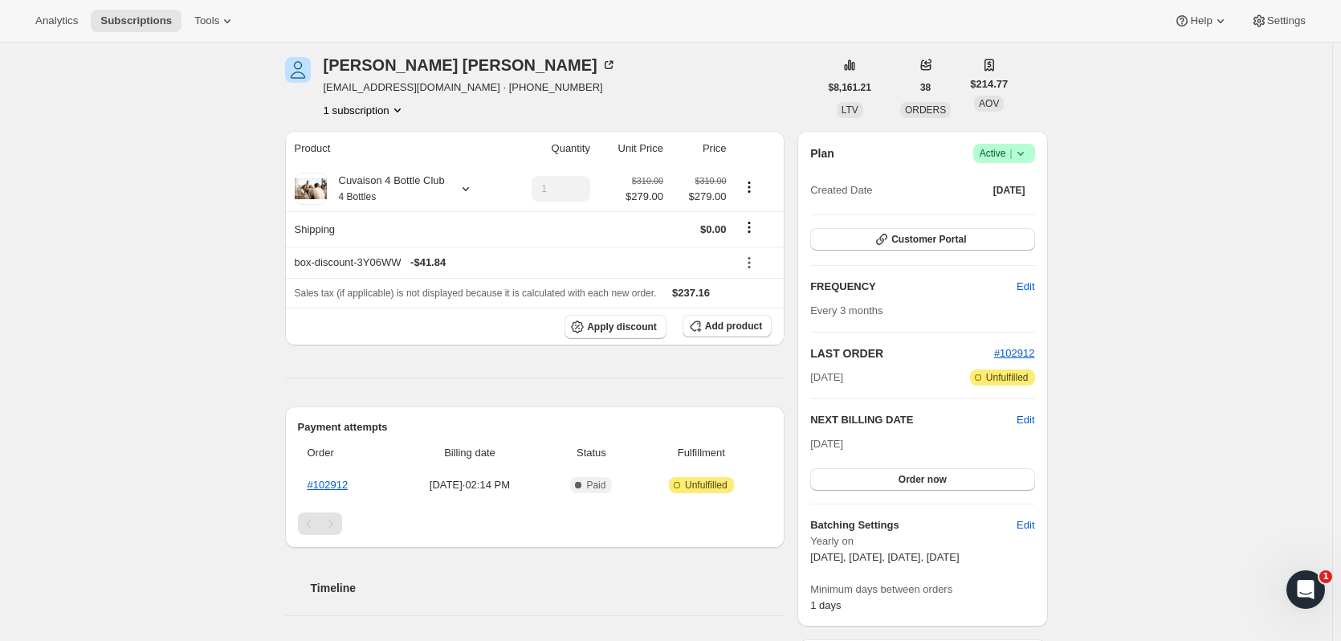
click at [1028, 470] on button "Order now" at bounding box center [922, 479] width 224 height 22
click at [1028, 470] on button "Click to confirm" at bounding box center [922, 479] width 224 height 22
